Goal: Task Accomplishment & Management: Manage account settings

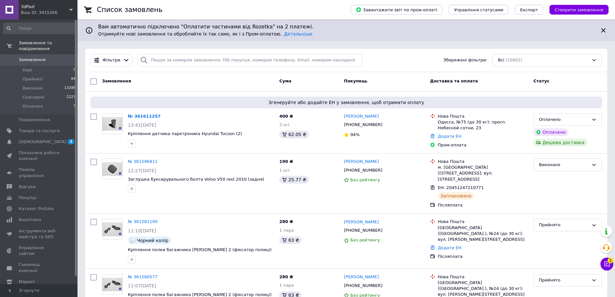
click at [612, 263] on button "Чат з покупцем 1" at bounding box center [606, 263] width 13 height 13
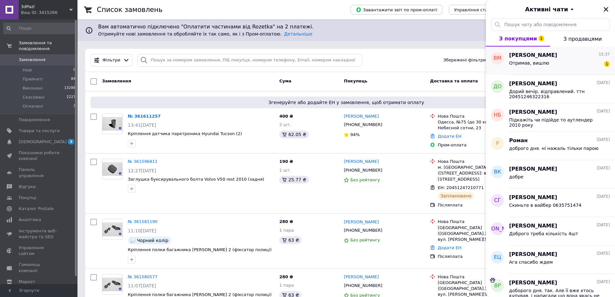
click at [544, 66] on div "Отримав, вишлю" at bounding box center [529, 64] width 40 height 9
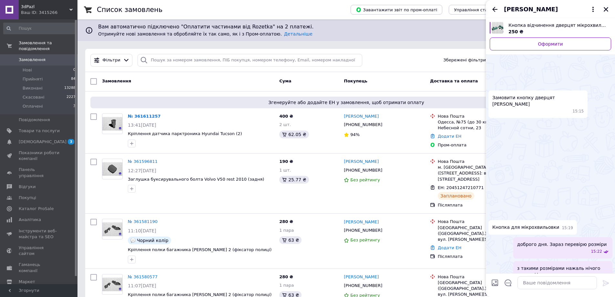
scroll to position [93, 0]
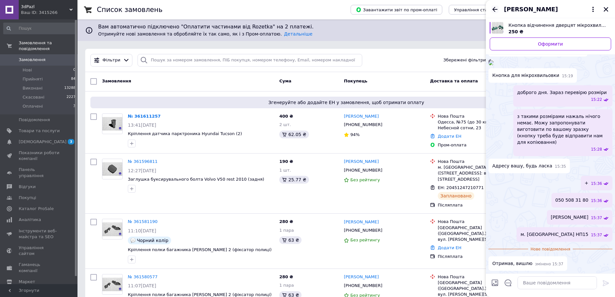
click at [496, 10] on icon "Назад" at bounding box center [495, 9] width 8 height 8
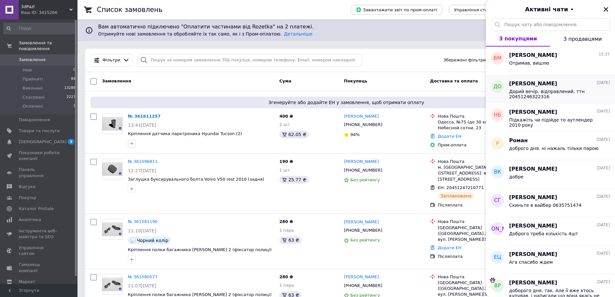
click at [532, 88] on div "Дорий вечір. відправлений. ттн 20451246322316" at bounding box center [559, 93] width 101 height 12
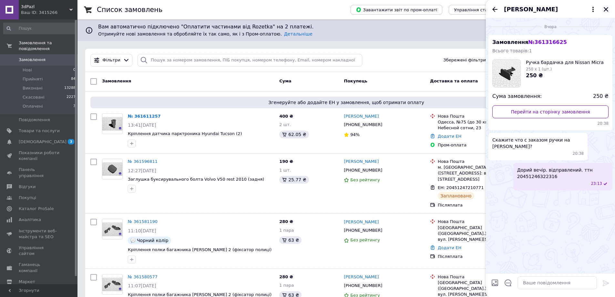
click at [608, 10] on icon "Закрити" at bounding box center [606, 9] width 6 height 6
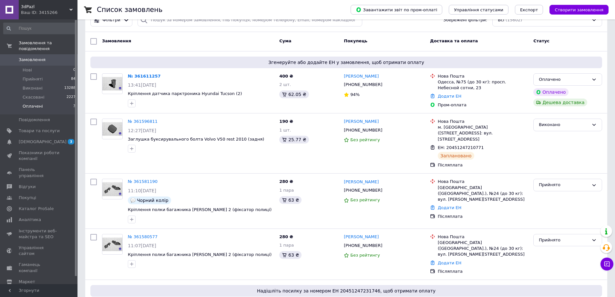
scroll to position [0, 0]
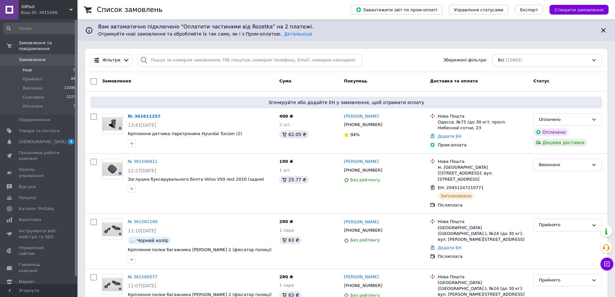
click at [34, 66] on li "Нові 0" at bounding box center [39, 70] width 79 height 9
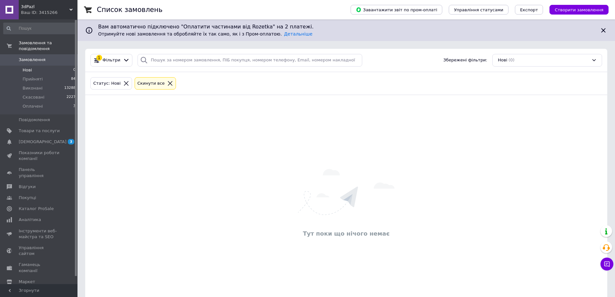
click at [40, 57] on span "Замовлення" at bounding box center [32, 60] width 27 height 6
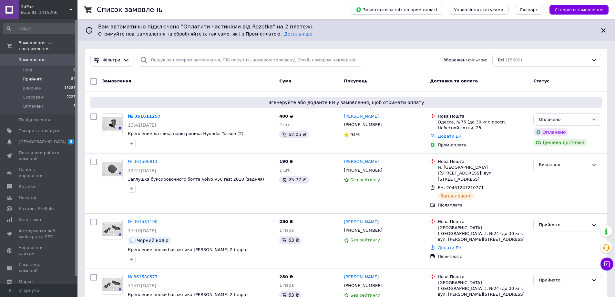
click at [28, 75] on li "Прийняті 84" at bounding box center [39, 79] width 79 height 9
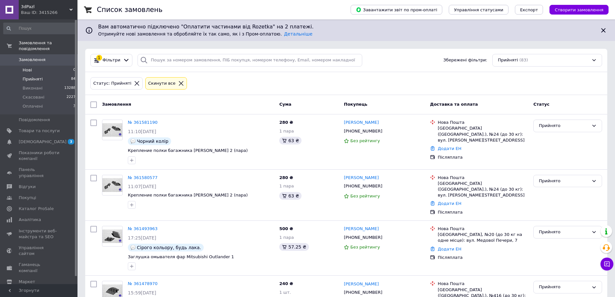
click at [32, 66] on li "Нові 0" at bounding box center [39, 70] width 79 height 9
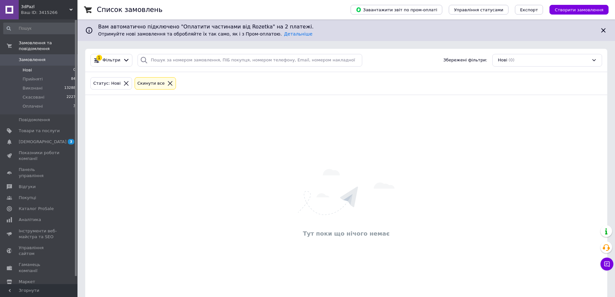
click at [36, 57] on span "Замовлення" at bounding box center [32, 60] width 27 height 6
